Goal: Task Accomplishment & Management: Use online tool/utility

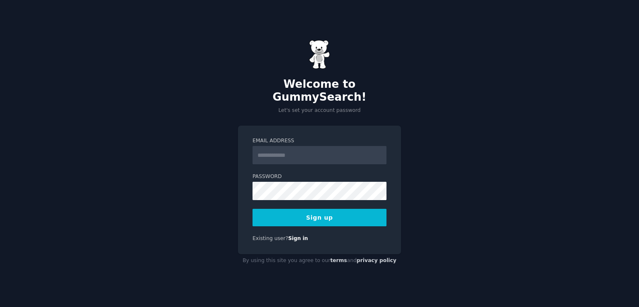
click at [287, 151] on input "Email Address" at bounding box center [319, 155] width 134 height 18
type input "**********"
click at [312, 209] on button "Sign up" at bounding box center [319, 217] width 134 height 17
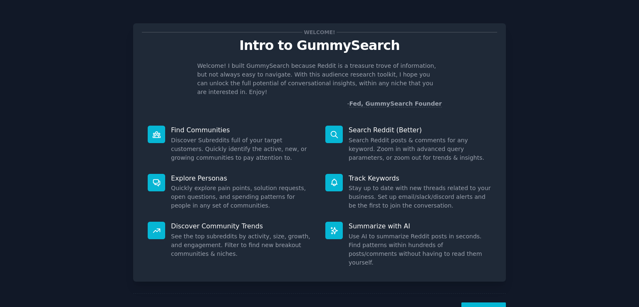
click at [484, 302] on button "Next" at bounding box center [483, 312] width 44 height 20
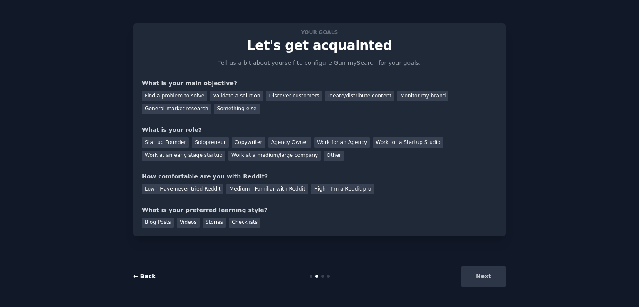
click at [146, 273] on link "← Back" at bounding box center [144, 276] width 22 height 7
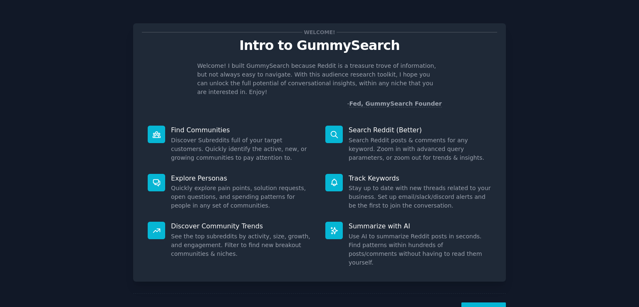
click at [480, 302] on button "Next" at bounding box center [483, 312] width 44 height 20
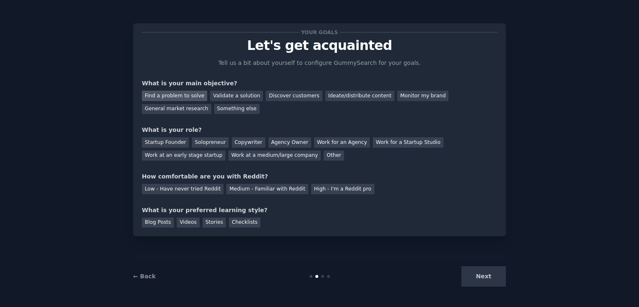
click at [171, 99] on div "Find a problem to solve" at bounding box center [174, 96] width 65 height 10
click at [228, 97] on div "Validate a solution" at bounding box center [236, 96] width 53 height 10
click at [230, 108] on div "Find a problem to solve Validate a solution Discover customers Ideate/distribut…" at bounding box center [319, 101] width 355 height 26
click at [180, 94] on div "Find a problem to solve" at bounding box center [174, 96] width 65 height 10
click at [193, 140] on div "Solopreneur" at bounding box center [210, 142] width 37 height 10
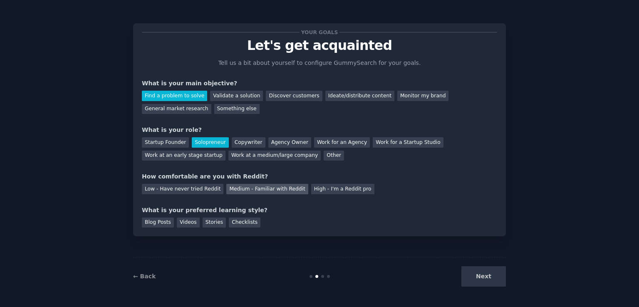
click at [241, 186] on div "Medium - Familiar with Reddit" at bounding box center [267, 189] width 82 height 10
click at [183, 227] on div "Videos" at bounding box center [188, 222] width 23 height 10
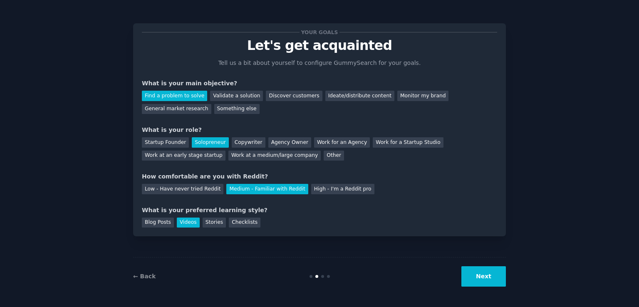
click at [482, 282] on button "Next" at bounding box center [483, 276] width 44 height 20
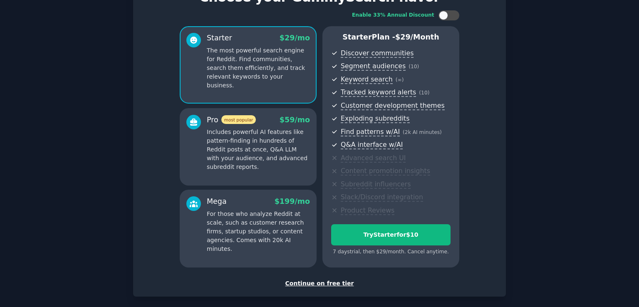
scroll to position [53, 0]
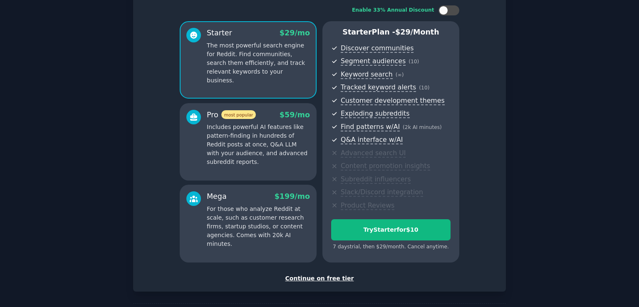
click at [332, 279] on div "Continue on free tier" at bounding box center [319, 278] width 355 height 9
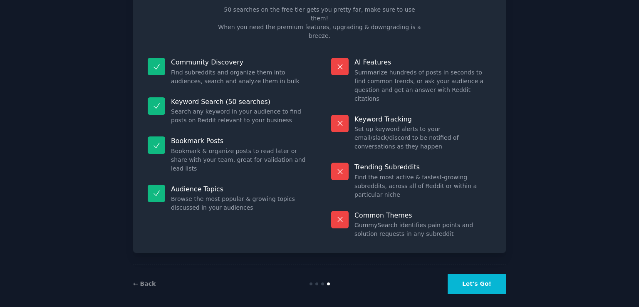
scroll to position [17, 0]
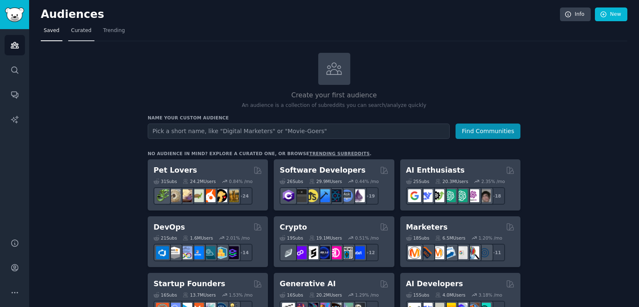
click at [84, 32] on span "Curated" at bounding box center [81, 30] width 20 height 7
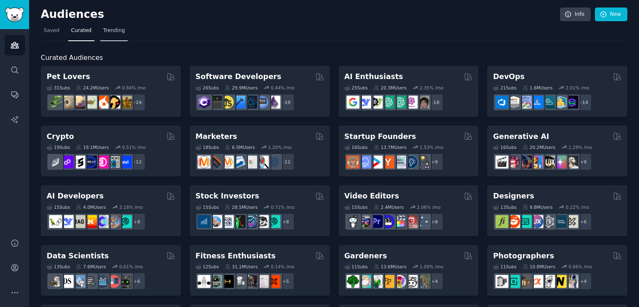
click at [107, 30] on span "Trending" at bounding box center [114, 30] width 22 height 7
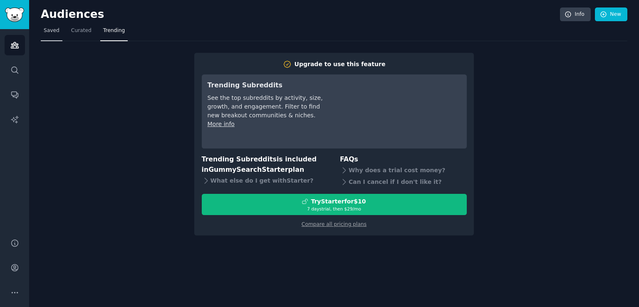
click at [47, 30] on span "Saved" at bounding box center [52, 30] width 16 height 7
